Goal: Find specific page/section: Find specific page/section

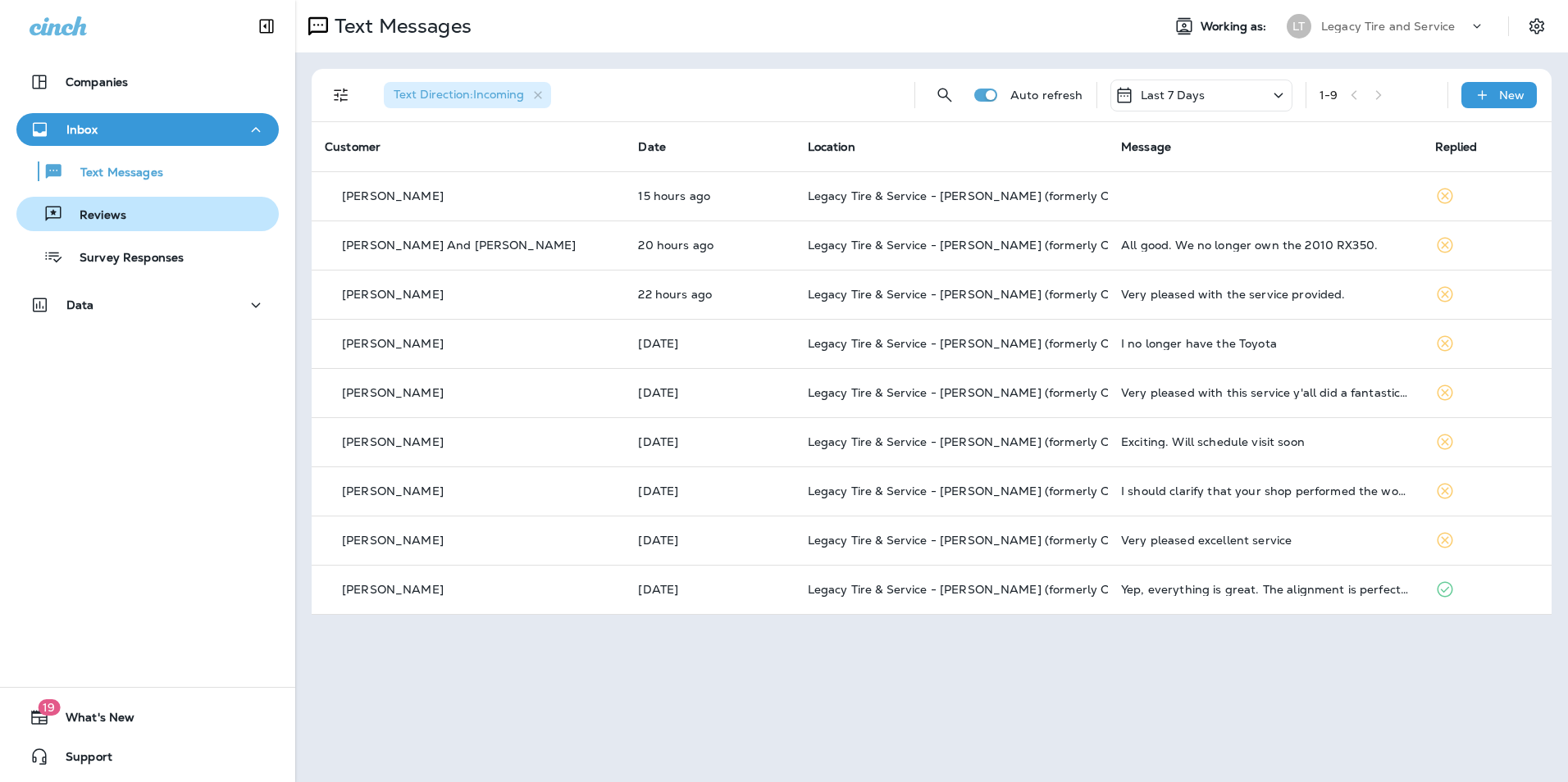
click at [159, 207] on div "Reviews" at bounding box center [148, 214] width 249 height 25
